Goal: Task Accomplishment & Management: Manage account settings

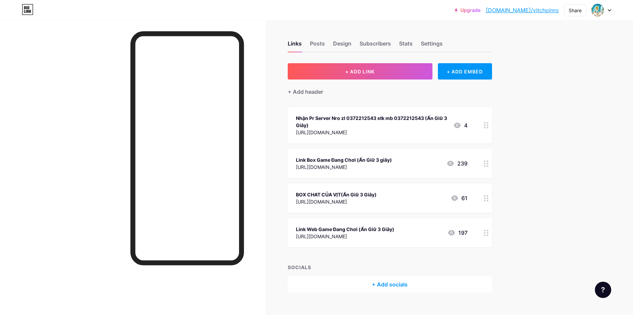
scroll to position [11, 0]
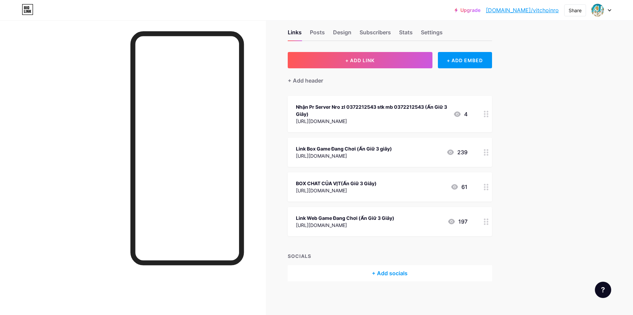
click at [488, 154] on circle at bounding box center [487, 155] width 2 height 2
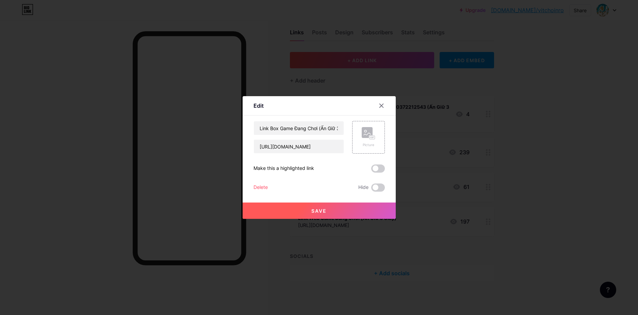
click at [497, 134] on div at bounding box center [319, 157] width 638 height 315
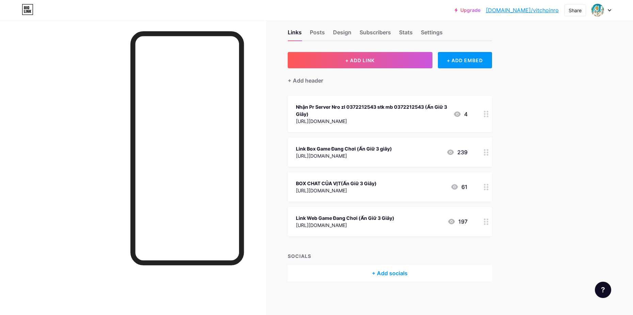
click at [487, 153] on icon at bounding box center [485, 152] width 5 height 6
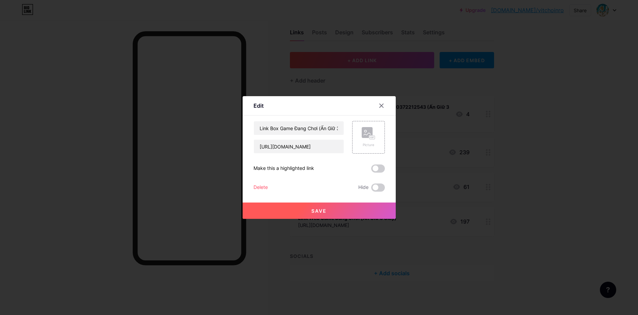
click at [486, 143] on div at bounding box center [319, 157] width 638 height 315
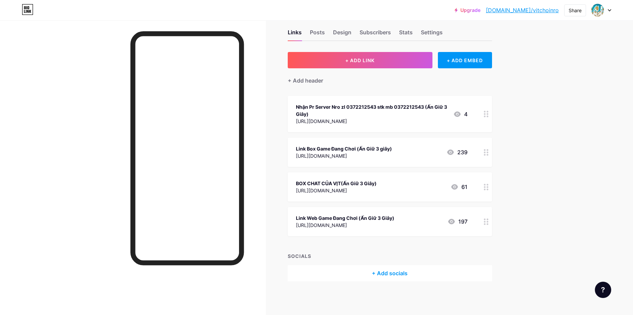
click at [500, 130] on div "Links Posts Design Subscribers Stats Settings + ADD LINK + ADD EMBED + Add head…" at bounding box center [260, 162] width 520 height 307
click at [494, 150] on div "Links Posts Design Subscribers Stats Settings + ADD LINK + ADD EMBED + Add head…" at bounding box center [260, 162] width 520 height 307
click at [488, 152] on circle at bounding box center [487, 153] width 2 height 2
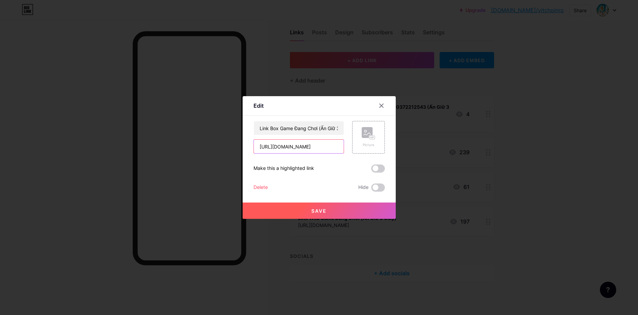
click at [336, 143] on input "[URL][DOMAIN_NAME]" at bounding box center [299, 147] width 90 height 14
paste input "[URL][DOMAIN_NAME]"
type input "[URL][DOMAIN_NAME]"
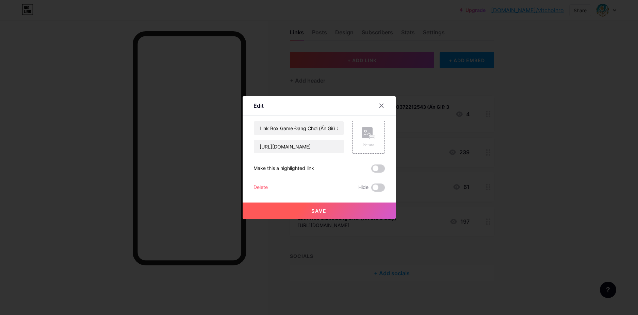
click at [317, 218] on button "Save" at bounding box center [319, 211] width 153 height 16
click at [318, 219] on button "Save" at bounding box center [319, 211] width 153 height 16
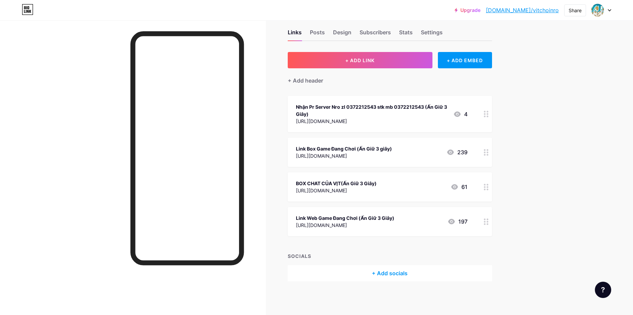
click at [134, 92] on div at bounding box center [186, 148] width 113 height 234
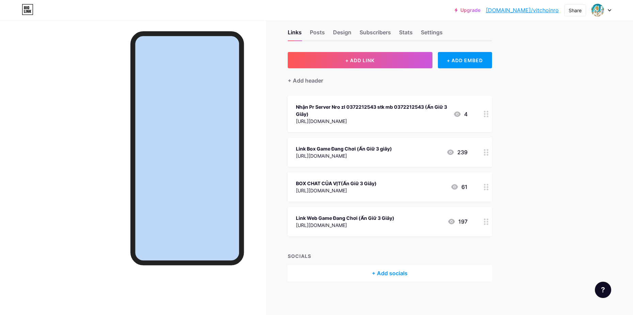
click at [135, 92] on div at bounding box center [186, 148] width 113 height 234
click at [52, 71] on div at bounding box center [133, 177] width 266 height 315
